Goal: Information Seeking & Learning: Check status

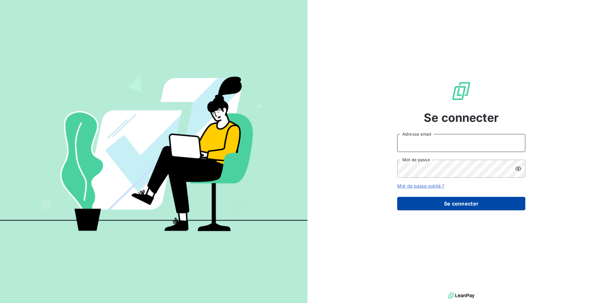
type input "[EMAIL_ADDRESS][DOMAIN_NAME]"
click at [458, 208] on button "Se connecter" at bounding box center [461, 203] width 128 height 13
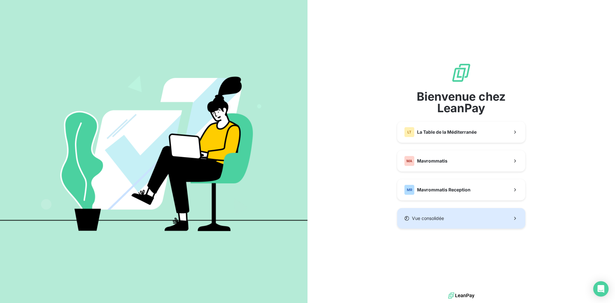
click at [458, 222] on button "Vue consolidée" at bounding box center [461, 218] width 128 height 21
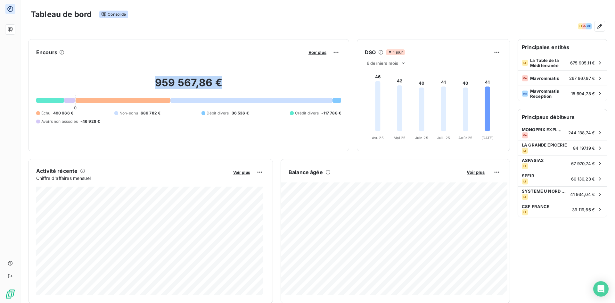
drag, startPoint x: 148, startPoint y: 79, endPoint x: 260, endPoint y: 102, distance: 113.8
click at [261, 94] on h2 "959 567,86 €" at bounding box center [188, 85] width 305 height 19
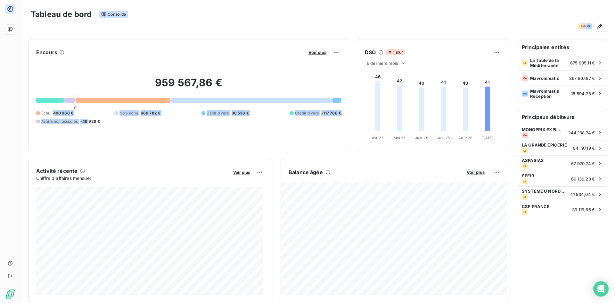
drag, startPoint x: 52, startPoint y: 112, endPoint x: 96, endPoint y: 118, distance: 43.7
click at [96, 116] on div "Échu 400 966 € Non-échu 686 782 € Débit divers 36 536 € Crédit divers -117 788 …" at bounding box center [188, 117] width 305 height 14
click at [139, 151] on div "Encours Voir plus 959 567,86 € 0 Échu 400 966 € Non-échu 686 782 € Débit divers…" at bounding box center [188, 95] width 321 height 112
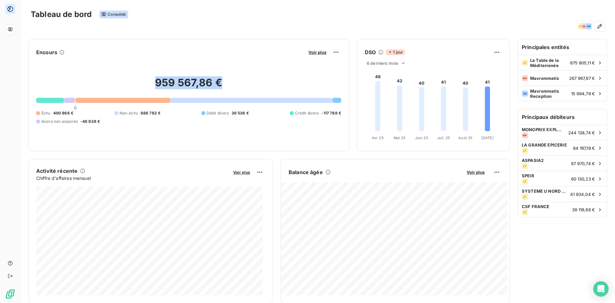
drag, startPoint x: 148, startPoint y: 86, endPoint x: 237, endPoint y: 96, distance: 90.3
click at [237, 96] on div "959 567,86 € 0 Échu 400 966 € Non-échu 686 782 € Débit divers 36 536 € Crédit d…" at bounding box center [188, 100] width 305 height 86
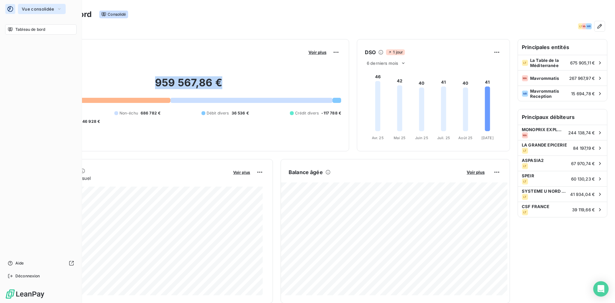
click at [32, 13] on button "Vue consolidée" at bounding box center [42, 9] width 48 height 10
click at [31, 12] on button "Vue consolidée" at bounding box center [42, 9] width 48 height 10
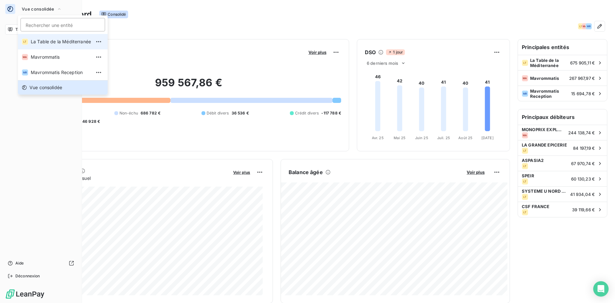
click at [48, 41] on span "La Table de la Méditerranée" at bounding box center [61, 41] width 60 height 6
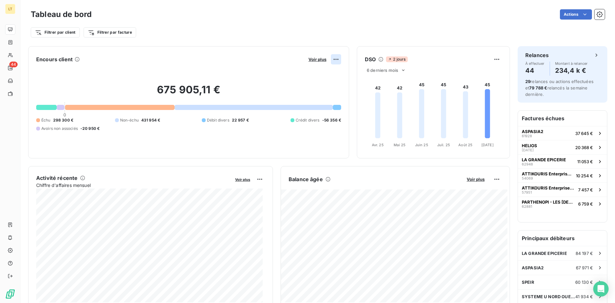
click at [330, 57] on html "LT 44 Tableau de bord Actions Filtrer par client Filtrer par facture Encours cl…" at bounding box center [307, 151] width 615 height 303
click at [307, 63] on html "LT 44 Tableau de bord Actions Filtrer par client Filtrer par facture Encours cl…" at bounding box center [307, 151] width 615 height 303
click at [309, 61] on span "Voir plus" at bounding box center [318, 59] width 18 height 5
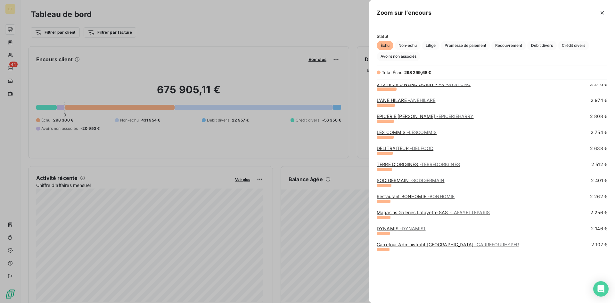
scroll to position [245, 0]
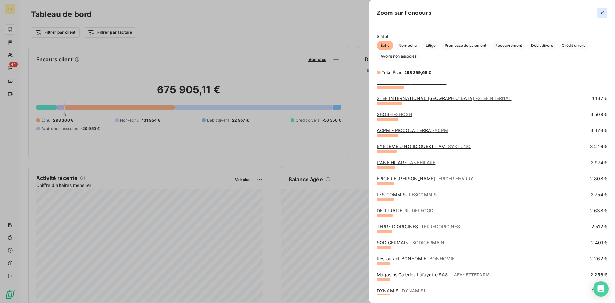
click at [599, 12] on button "button" at bounding box center [602, 13] width 10 height 10
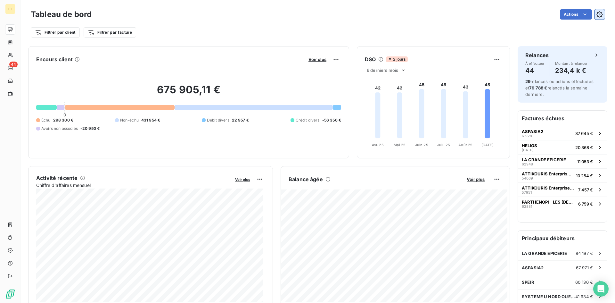
click at [597, 13] on icon "button" at bounding box center [600, 14] width 6 height 6
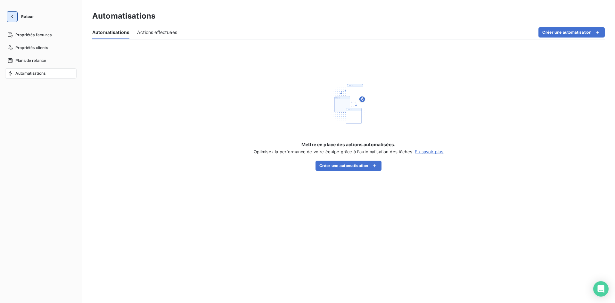
click at [12, 14] on icon "button" at bounding box center [12, 16] width 6 height 6
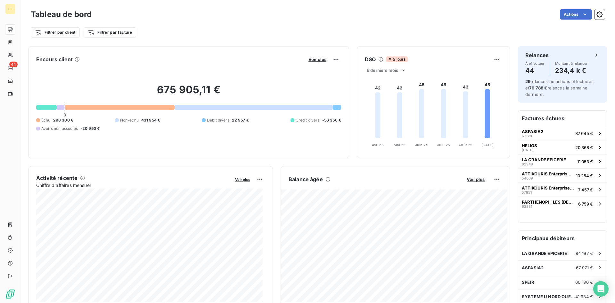
click at [415, 19] on div "Actions" at bounding box center [352, 14] width 506 height 10
drag, startPoint x: 53, startPoint y: 119, endPoint x: 73, endPoint y: 118, distance: 19.6
click at [73, 118] on span "298 300 €" at bounding box center [63, 120] width 20 height 6
click at [82, 122] on div "Échu 298 300 € Non-échu 431 954 € Débit divers 22 957 € Crédit divers -56 356 €…" at bounding box center [188, 124] width 305 height 14
